Goal: Use online tool/utility: Utilize a website feature to perform a specific function

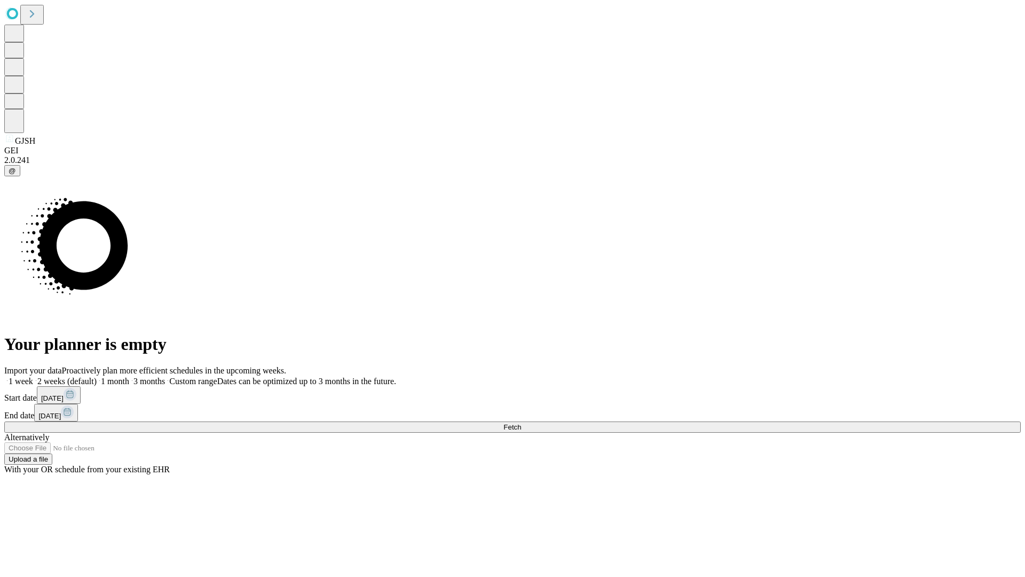
click at [521, 423] on span "Fetch" at bounding box center [513, 427] width 18 height 8
